Goal: Task Accomplishment & Management: Manage account settings

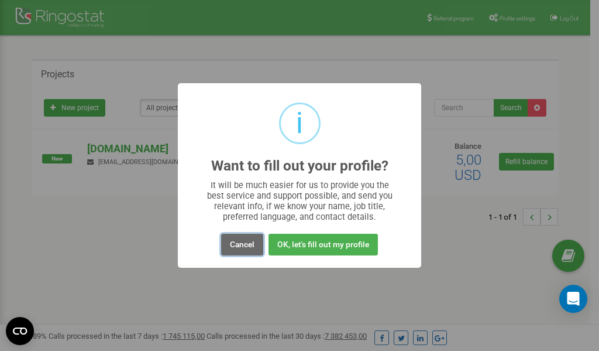
click at [238, 241] on button "Cancel" at bounding box center [242, 245] width 42 height 22
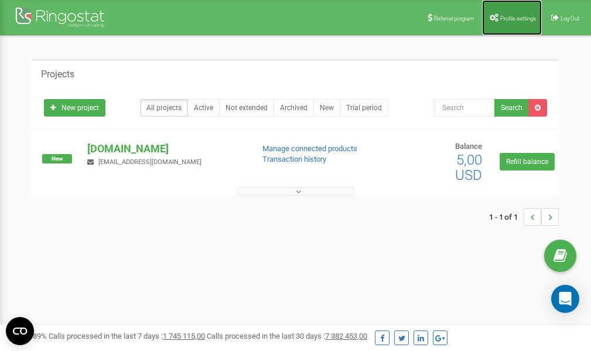
click at [516, 21] on link "Profile settings" at bounding box center [512, 17] width 60 height 35
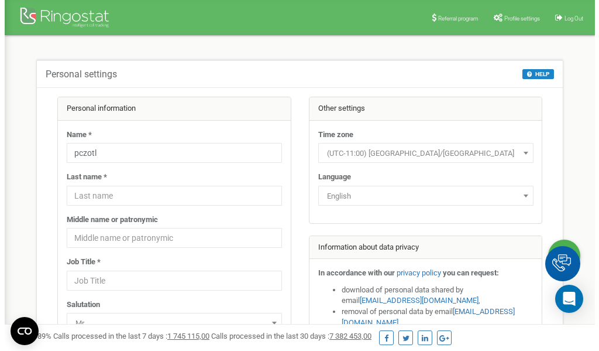
scroll to position [59, 0]
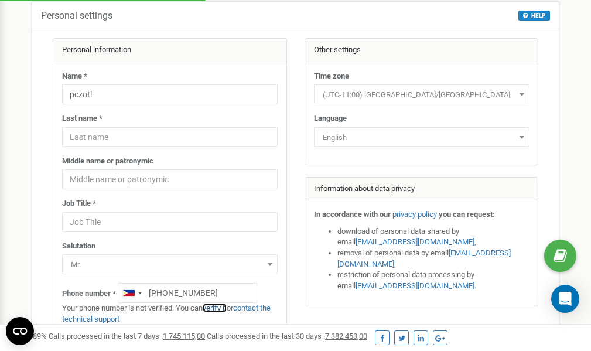
click at [218, 308] on link "verify it" at bounding box center [215, 307] width 24 height 9
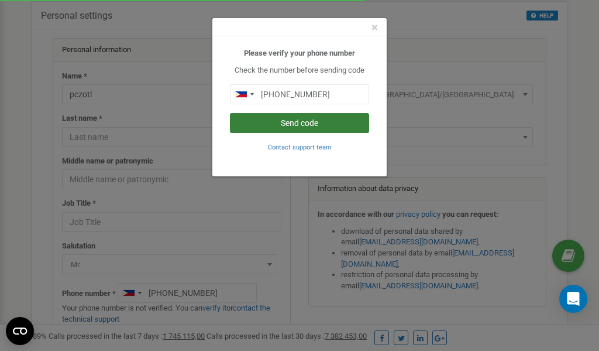
click at [311, 121] on button "Send code" at bounding box center [299, 123] width 139 height 20
